Goal: Task Accomplishment & Management: Manage account settings

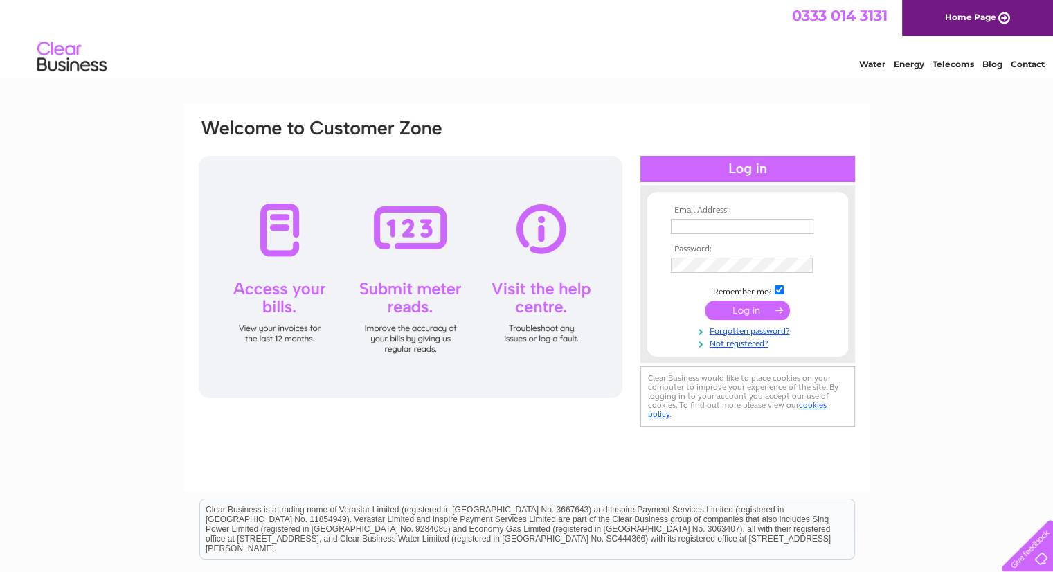
click at [707, 228] on input "text" at bounding box center [742, 226] width 143 height 15
type input "[PERSON_NAME][EMAIL_ADDRESS][DOMAIN_NAME]"
click at [705, 301] on input "submit" at bounding box center [747, 310] width 85 height 19
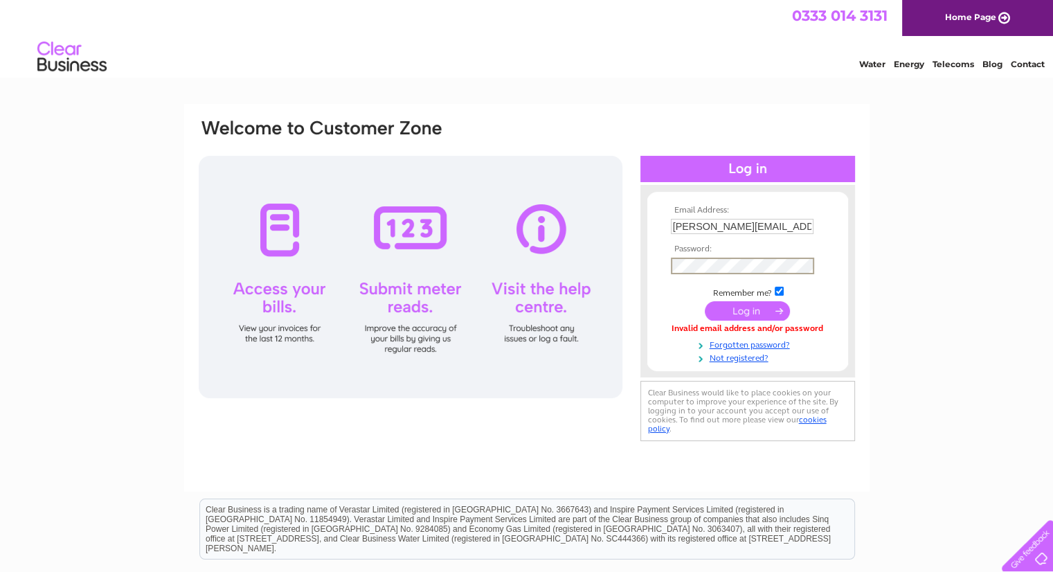
click at [705, 301] on input "submit" at bounding box center [747, 310] width 85 height 19
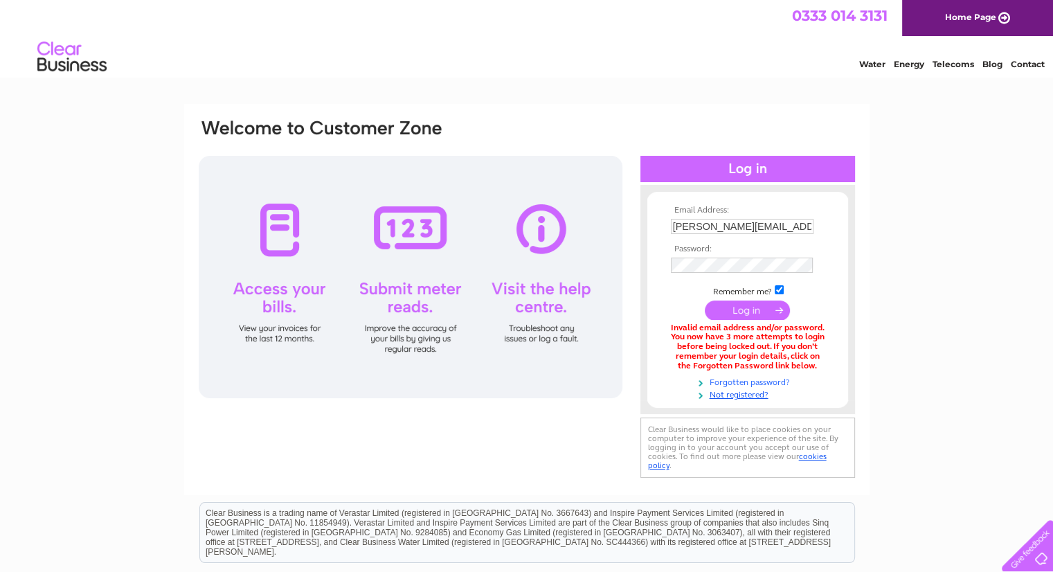
click at [731, 381] on link "Forgotten password?" at bounding box center [749, 380] width 157 height 13
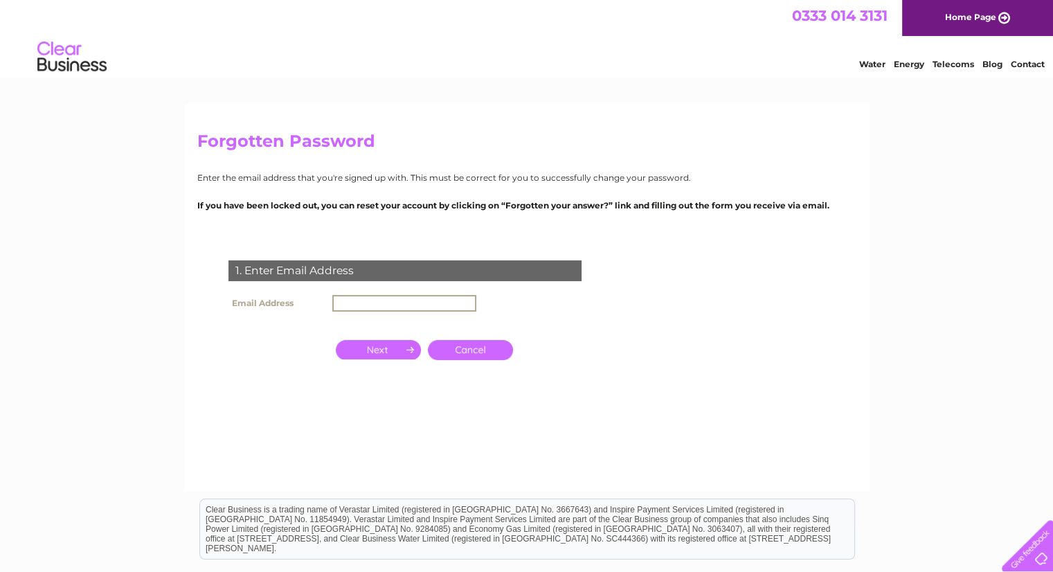
click at [351, 303] on input "text" at bounding box center [404, 303] width 144 height 17
type input "[PERSON_NAME][EMAIL_ADDRESS][DOMAIN_NAME]"
click at [405, 354] on input "button" at bounding box center [378, 349] width 85 height 19
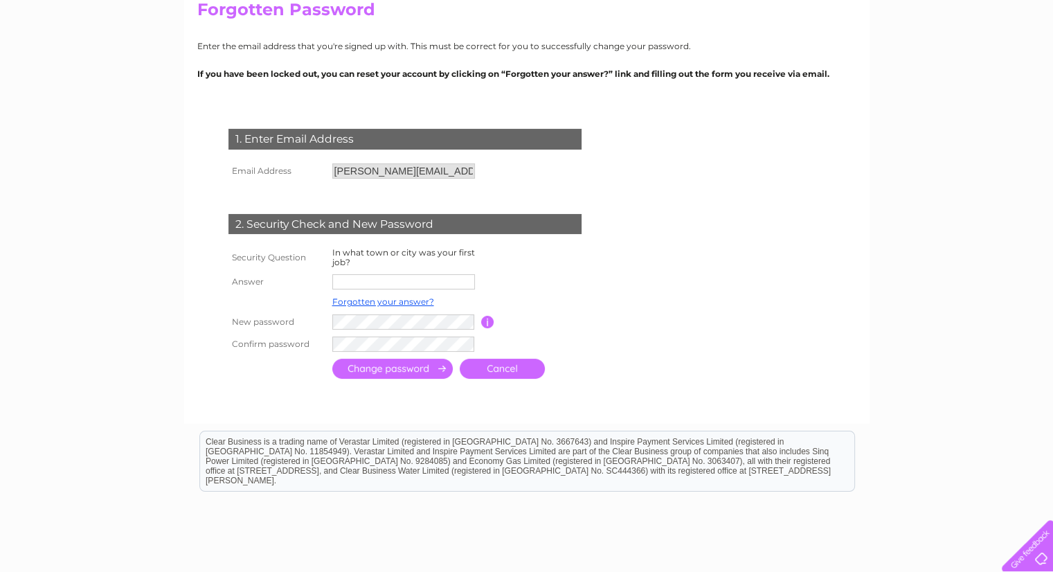
scroll to position [138, 0]
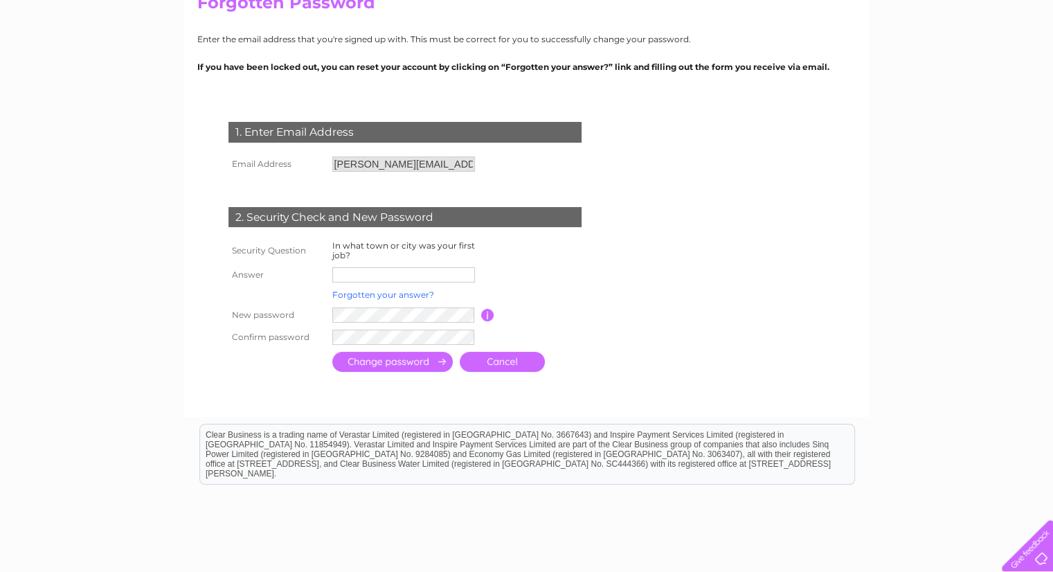
click at [365, 295] on link "Forgotten your answer?" at bounding box center [383, 294] width 102 height 10
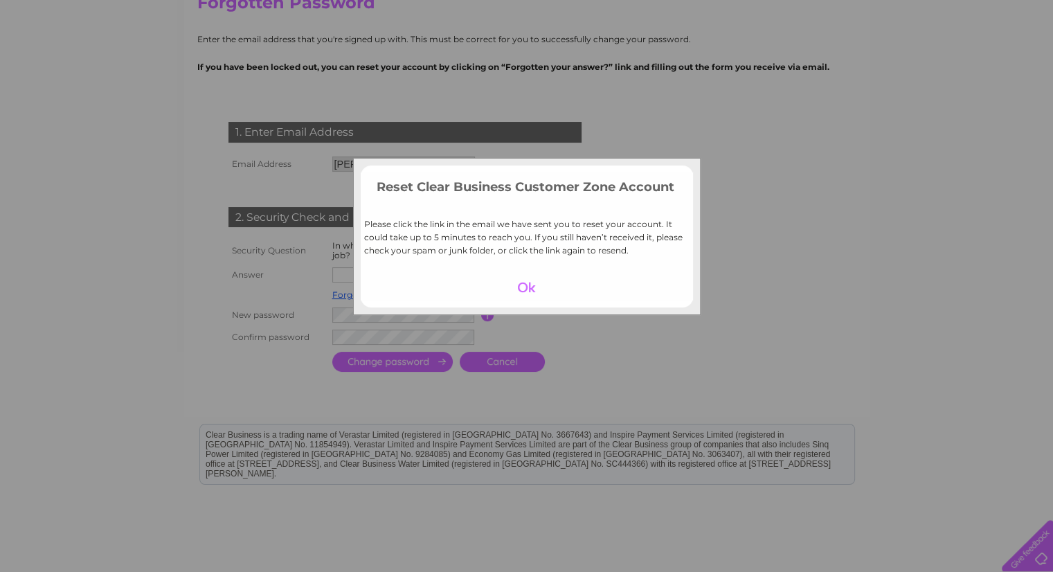
click at [525, 284] on div at bounding box center [526, 287] width 85 height 19
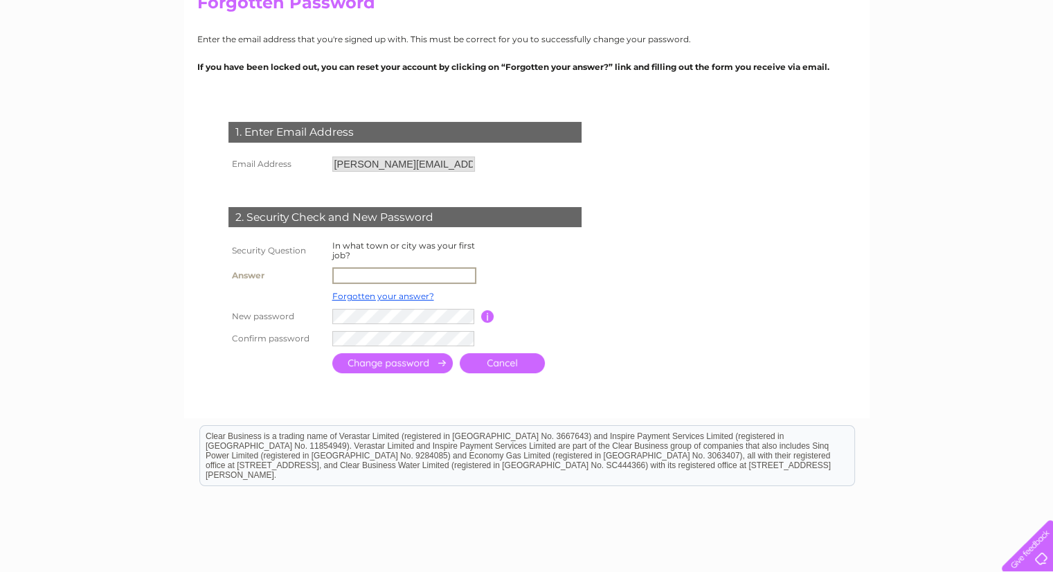
click at [369, 277] on input "text" at bounding box center [404, 275] width 144 height 17
type input "Slough"
click at [332, 353] on input "submit" at bounding box center [392, 363] width 120 height 20
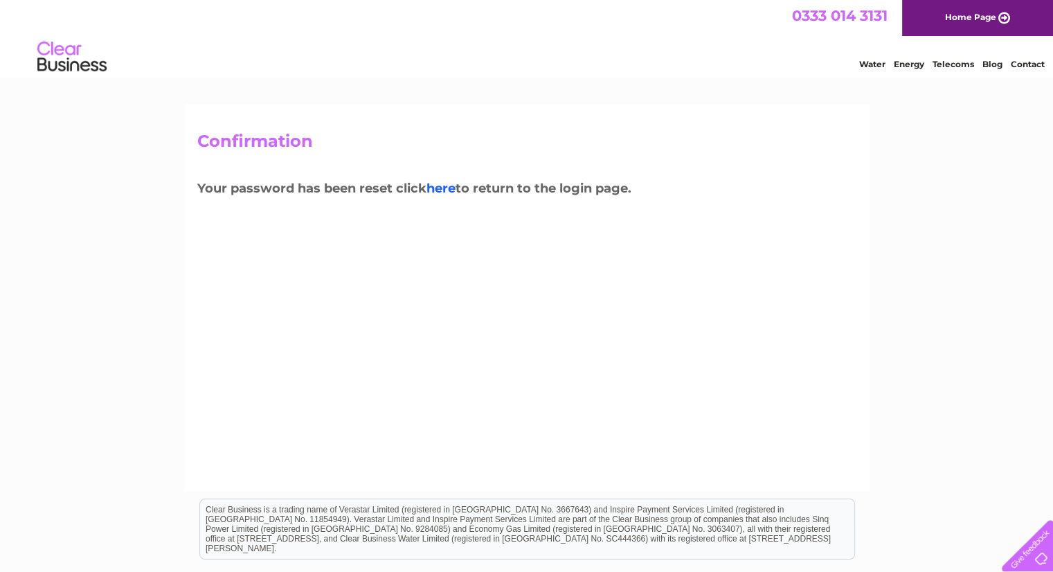
click at [441, 192] on link "here" at bounding box center [440, 188] width 29 height 15
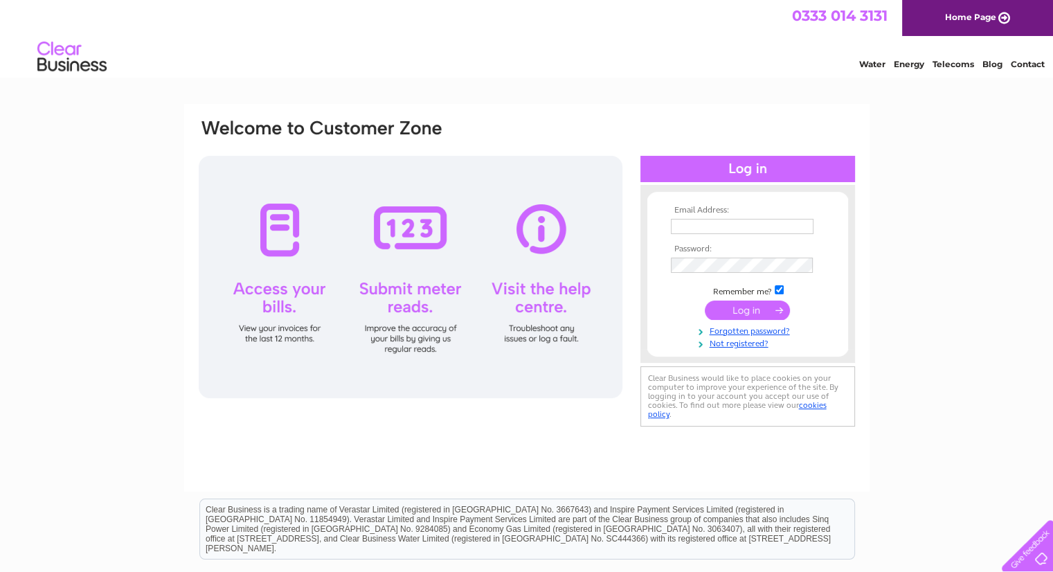
click at [764, 230] on input "text" at bounding box center [742, 226] width 143 height 15
type input "anna.pliszka1@veolia.com"
click at [705, 301] on input "submit" at bounding box center [747, 310] width 85 height 19
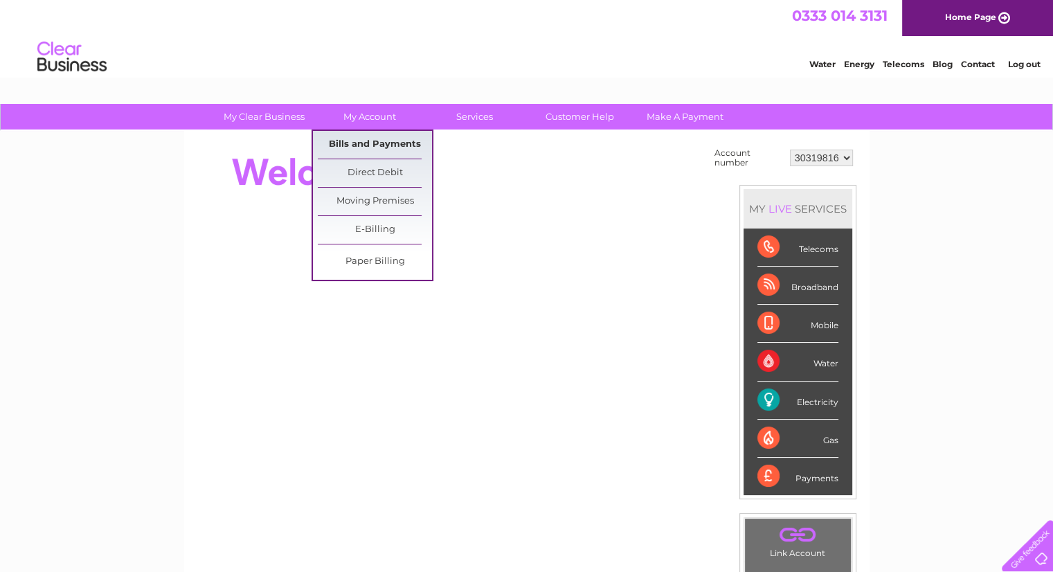
click at [385, 144] on link "Bills and Payments" at bounding box center [375, 145] width 114 height 28
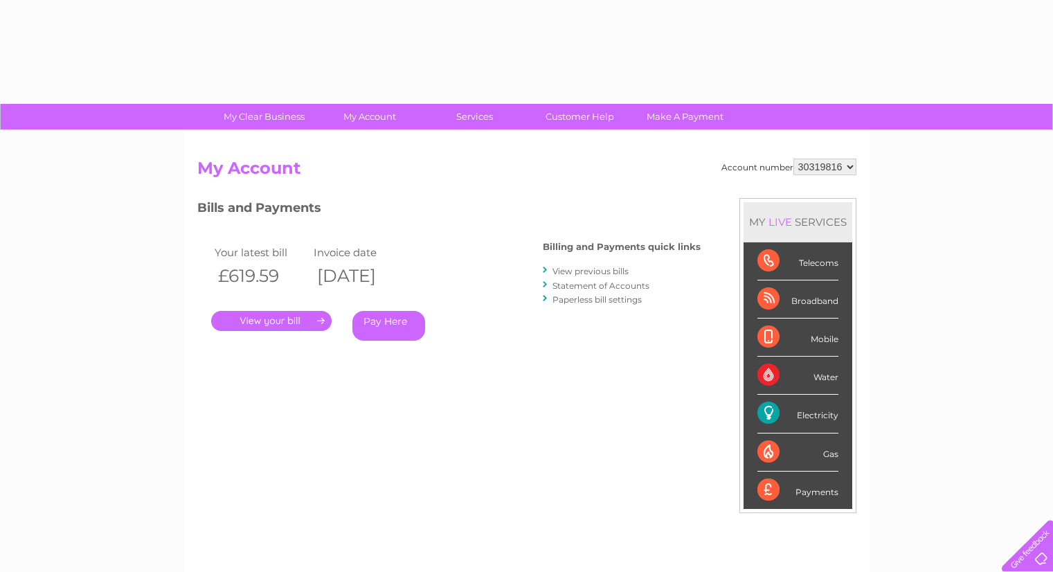
click at [399, 147] on div "Account number 30319816 My Account MY LIVE SERVICES Telecoms Broadband Mobile W…" at bounding box center [526, 360] width 685 height 458
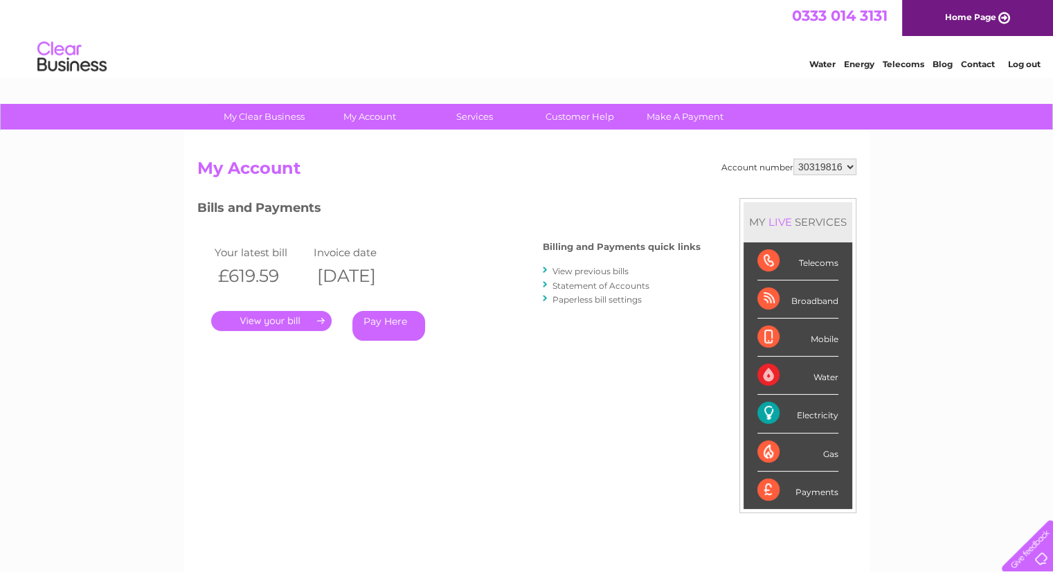
click at [275, 314] on link "." at bounding box center [271, 321] width 120 height 20
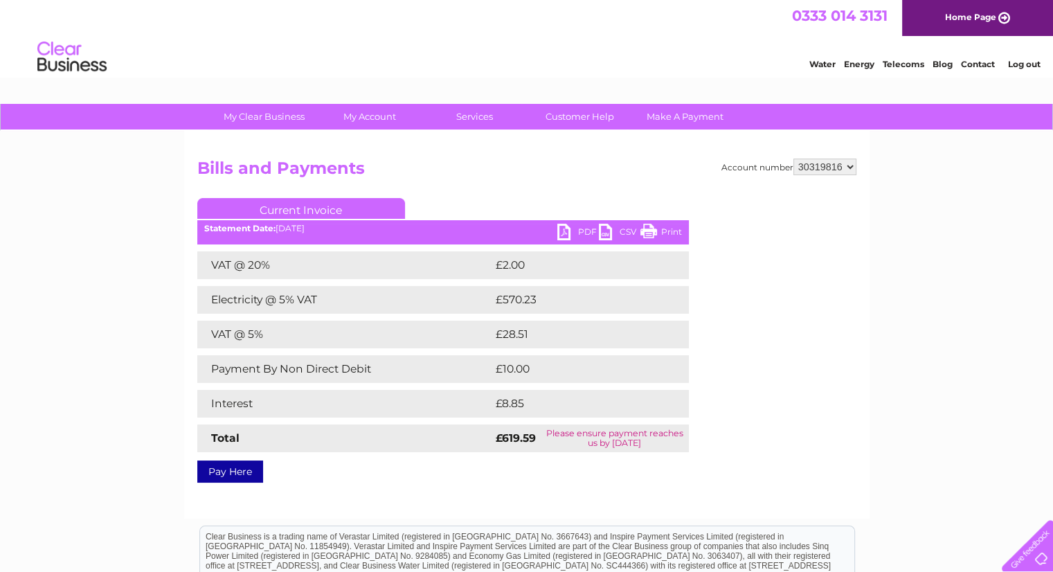
click at [584, 233] on link "PDF" at bounding box center [578, 234] width 42 height 20
click at [565, 230] on link "PDF" at bounding box center [578, 234] width 42 height 20
click at [565, 233] on link "PDF" at bounding box center [578, 234] width 42 height 20
